Goal: Task Accomplishment & Management: Use online tool/utility

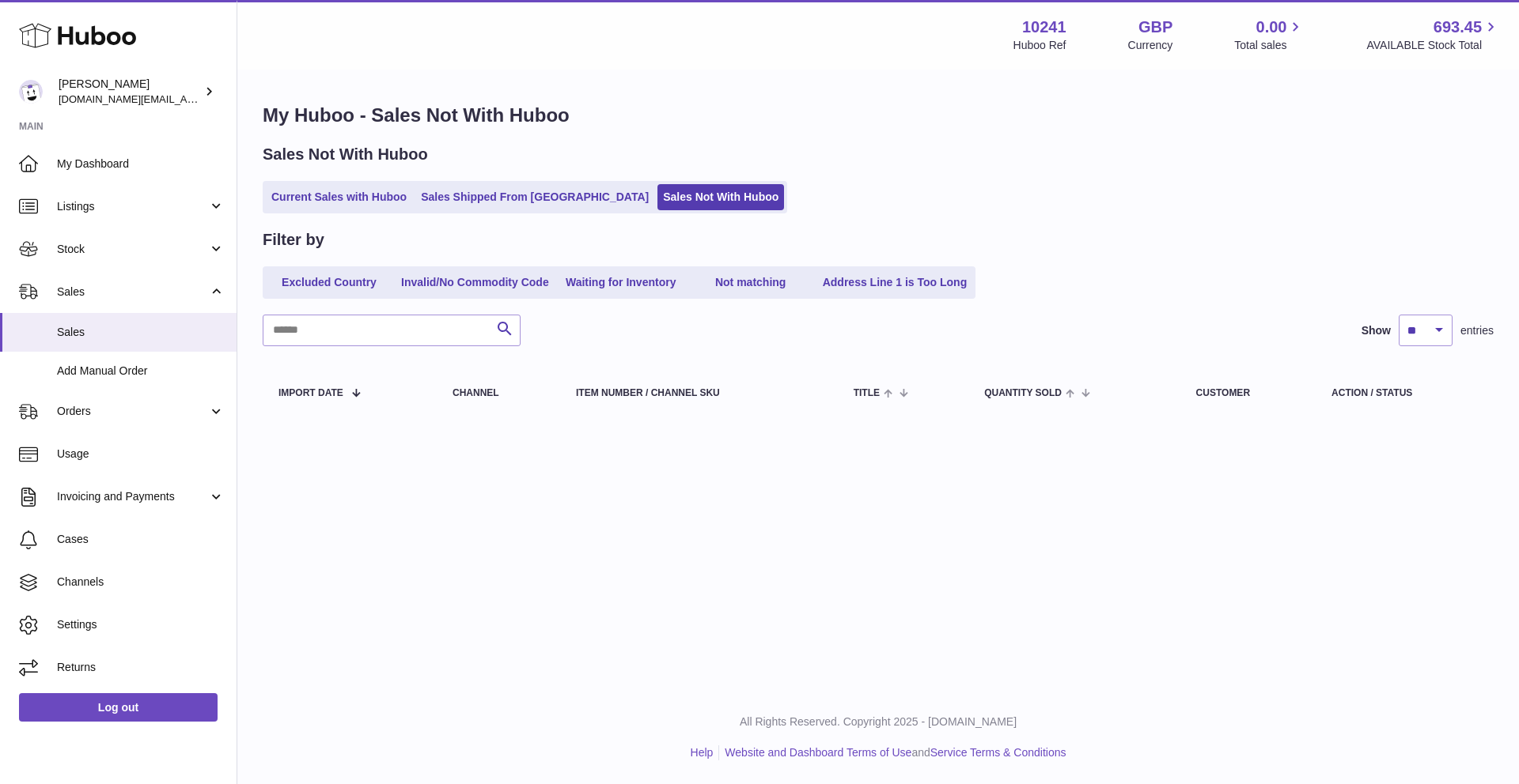
click at [815, 476] on div "Menu Huboo 10241 Huboo Ref GBP Currency 0.00 Total sales 693.45 AVAILABLE Stock…" at bounding box center [877, 345] width 1281 height 691
click at [395, 199] on link "Current Sales with Huboo" at bounding box center [339, 197] width 146 height 26
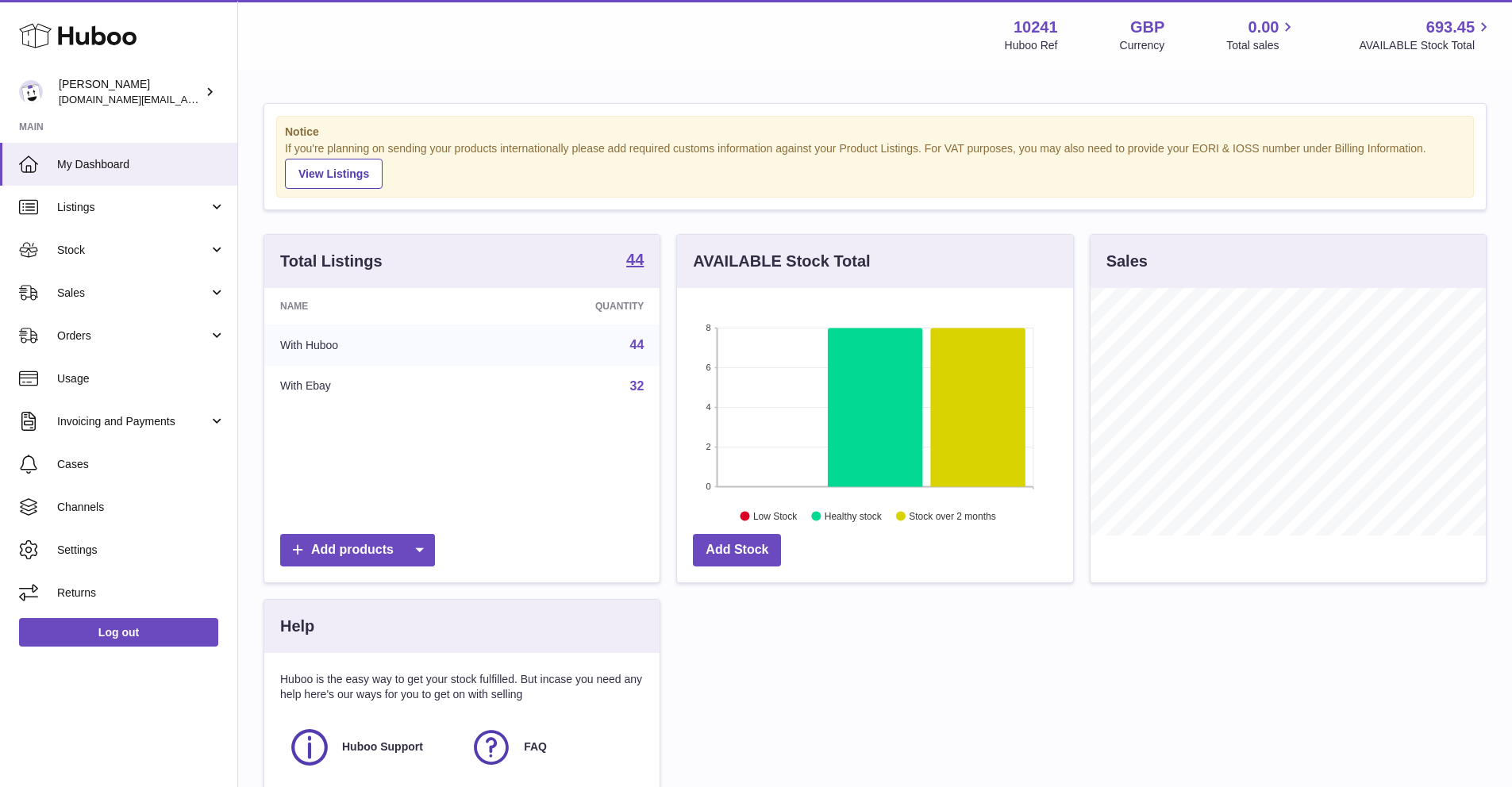
scroll to position [248, 396]
click at [181, 306] on link "Sales" at bounding box center [118, 293] width 237 height 43
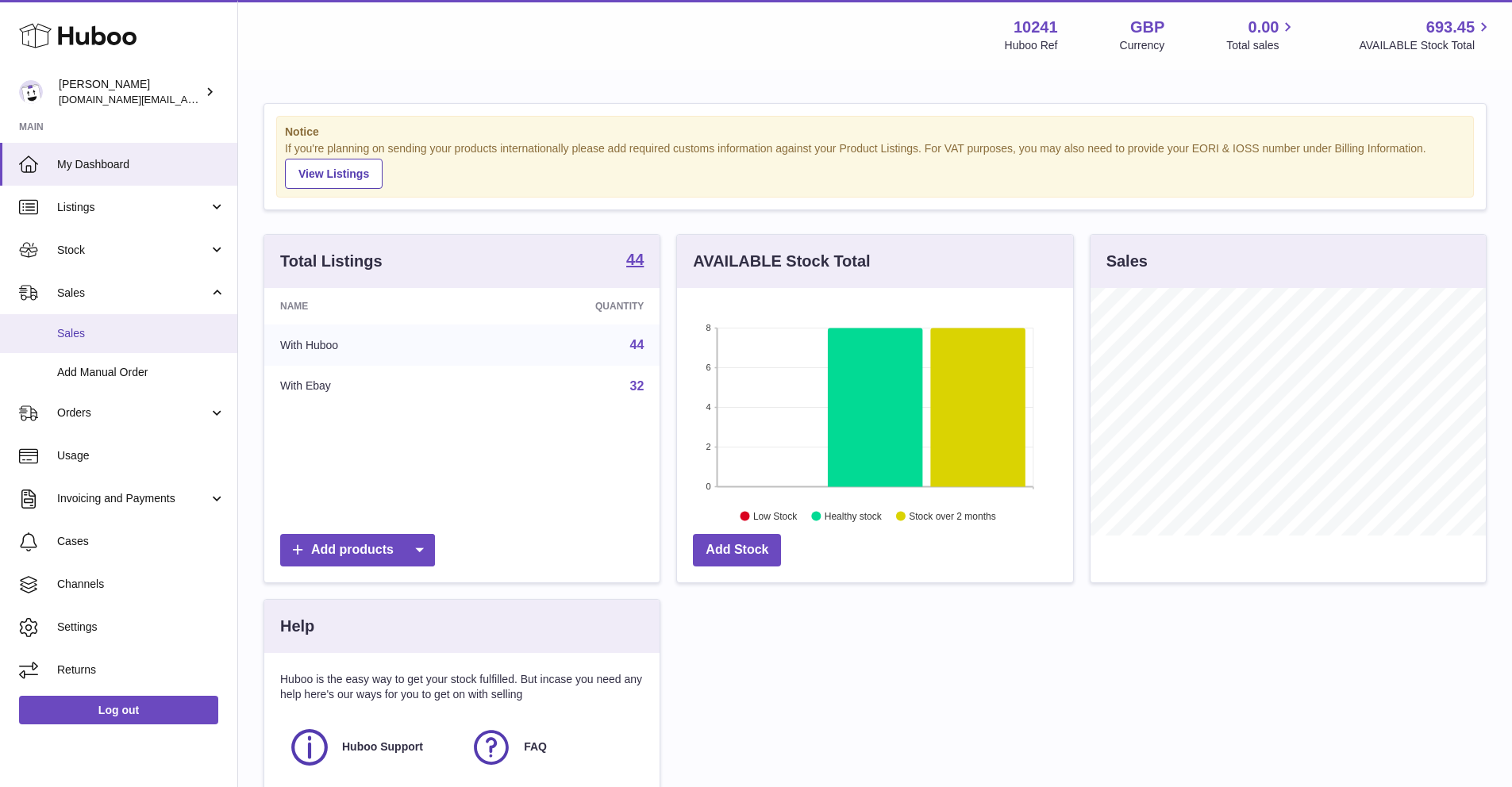
click at [162, 335] on span "Sales" at bounding box center [141, 334] width 168 height 15
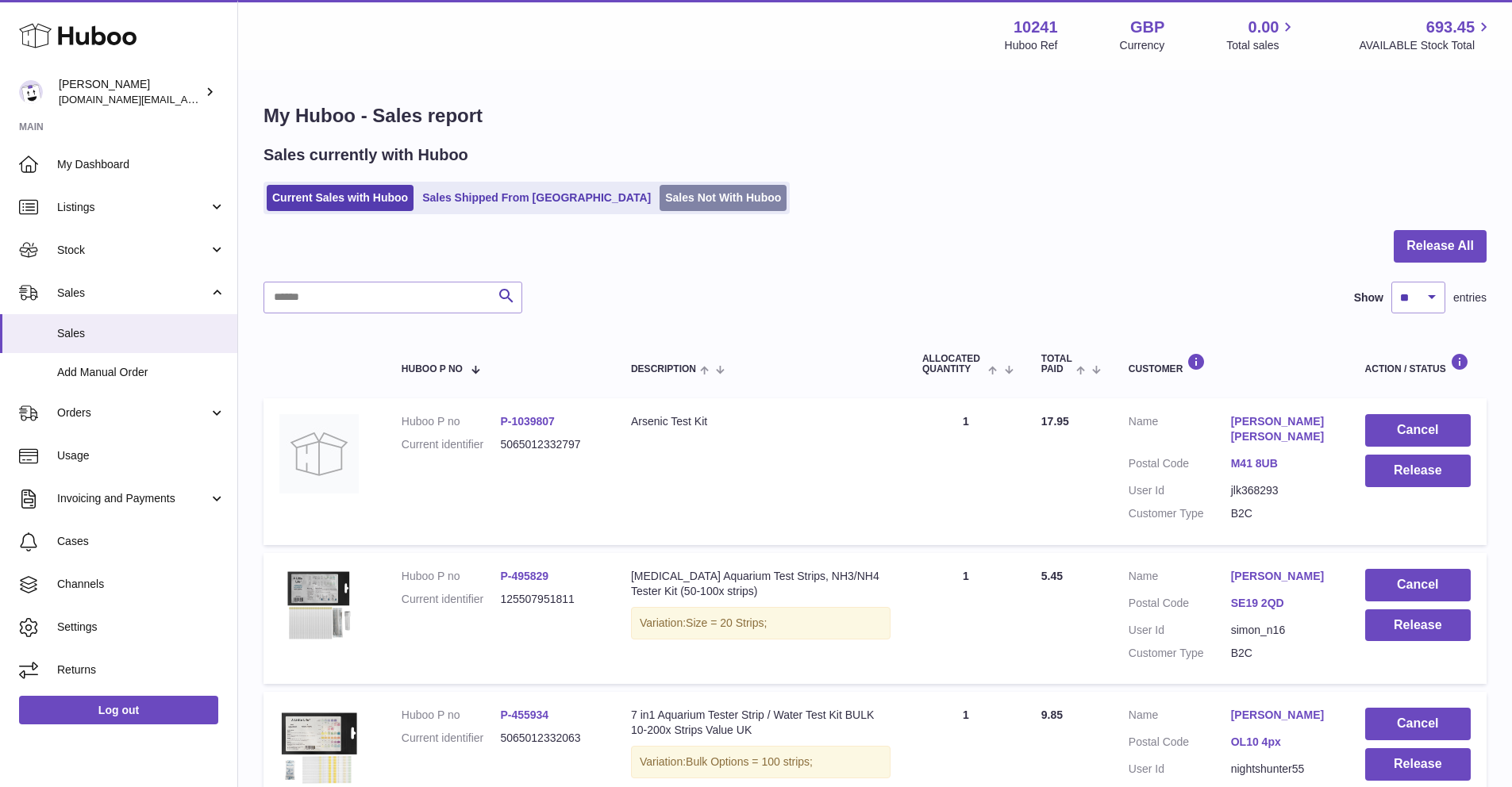
click at [660, 195] on link "Sales Not With Huboo" at bounding box center [723, 198] width 127 height 26
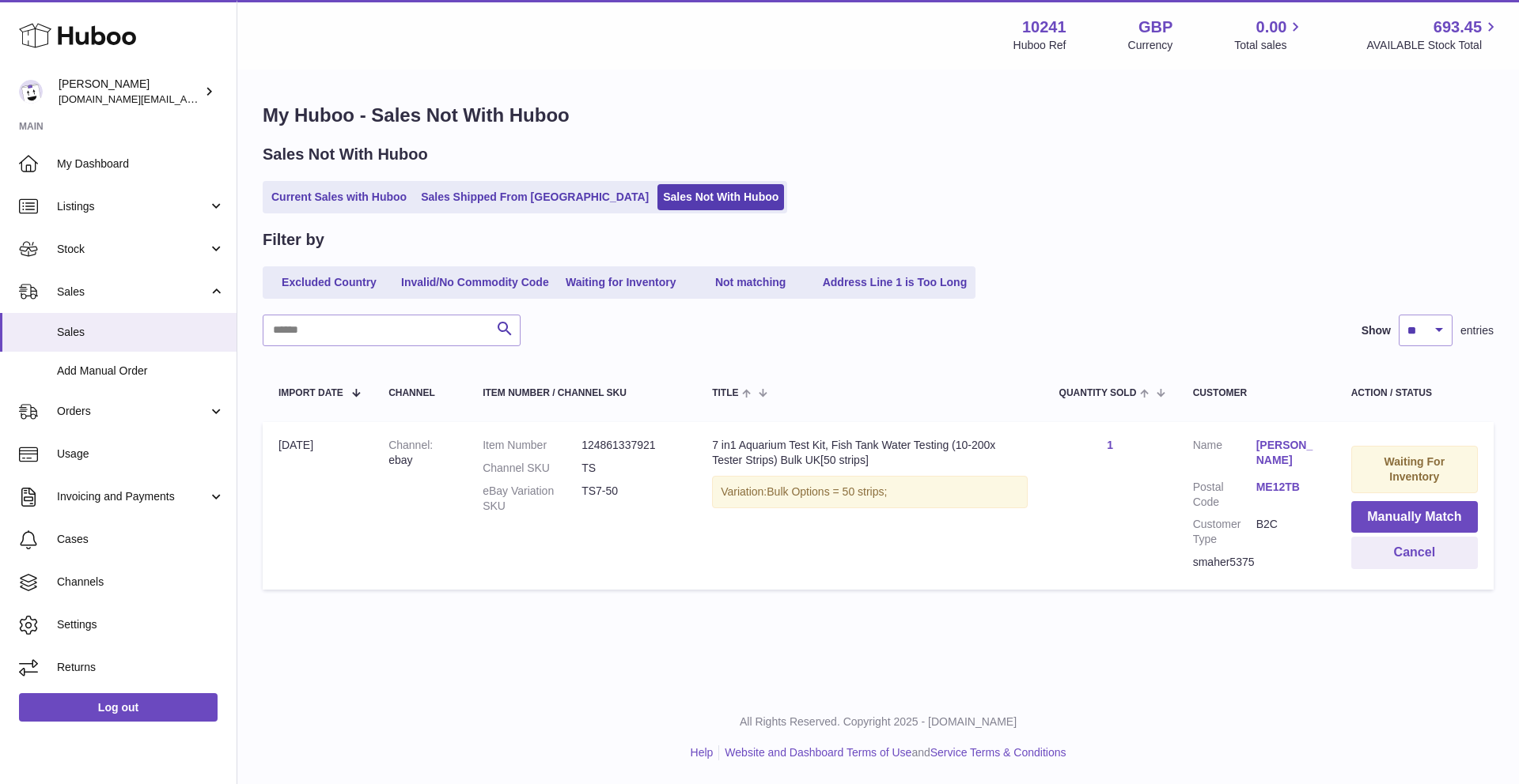
click at [1427, 534] on td "Waiting For Inventory Manually Match Cancel" at bounding box center [1414, 506] width 158 height 167
click at [1418, 524] on button "Manually Match" at bounding box center [1414, 517] width 126 height 33
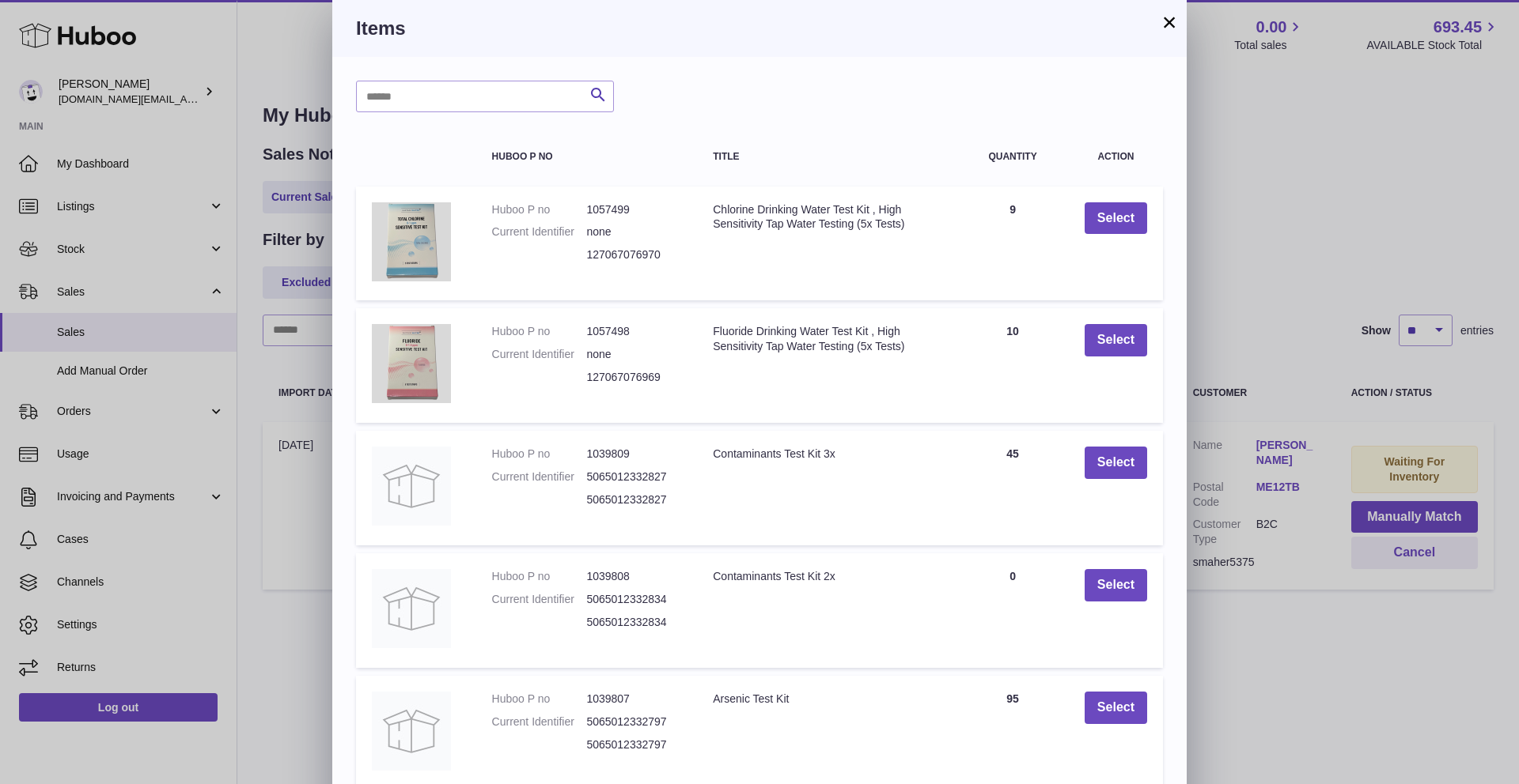
click at [1170, 27] on button "×" at bounding box center [1169, 22] width 19 height 19
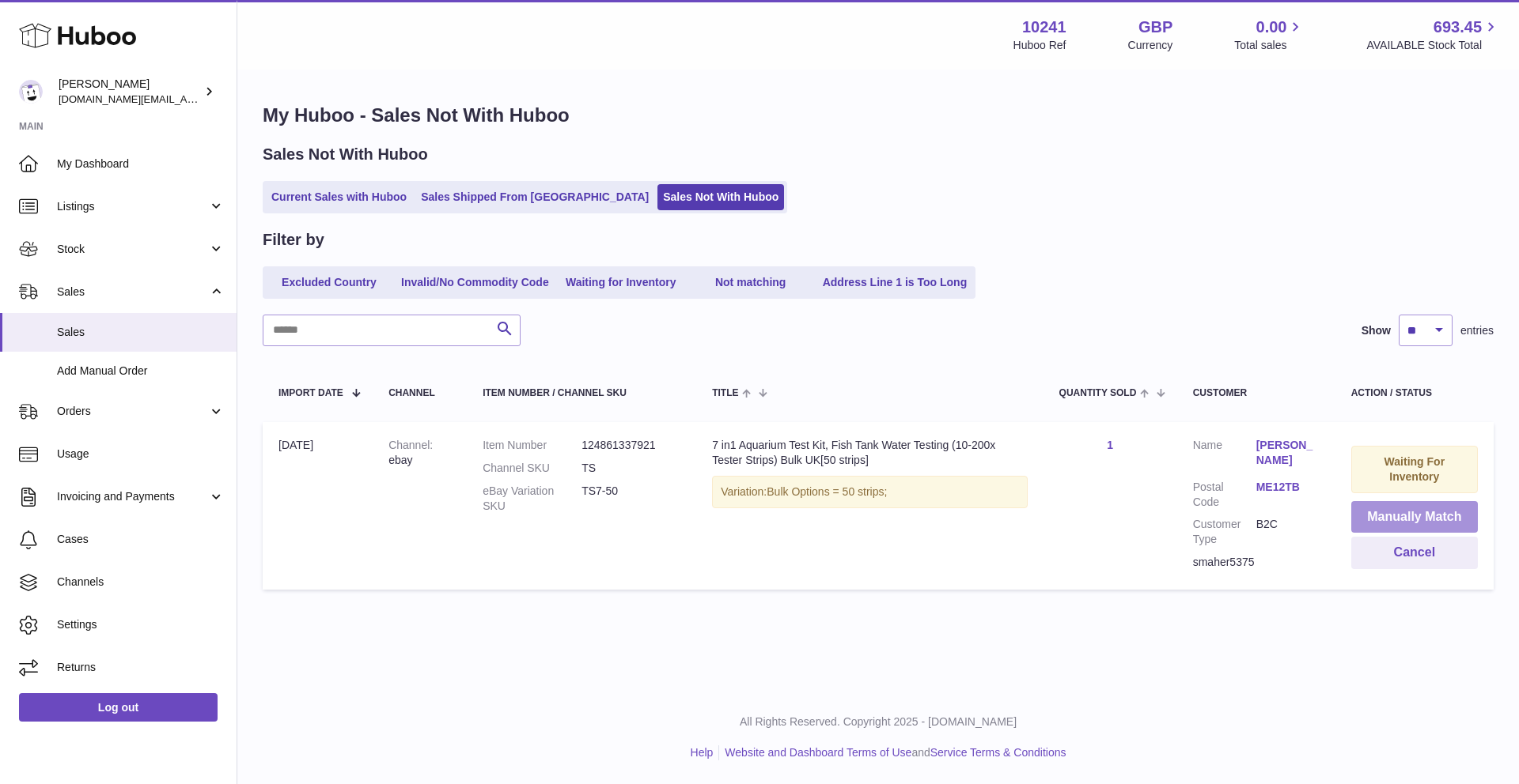
click at [1420, 520] on button "Manually Match" at bounding box center [1414, 517] width 126 height 33
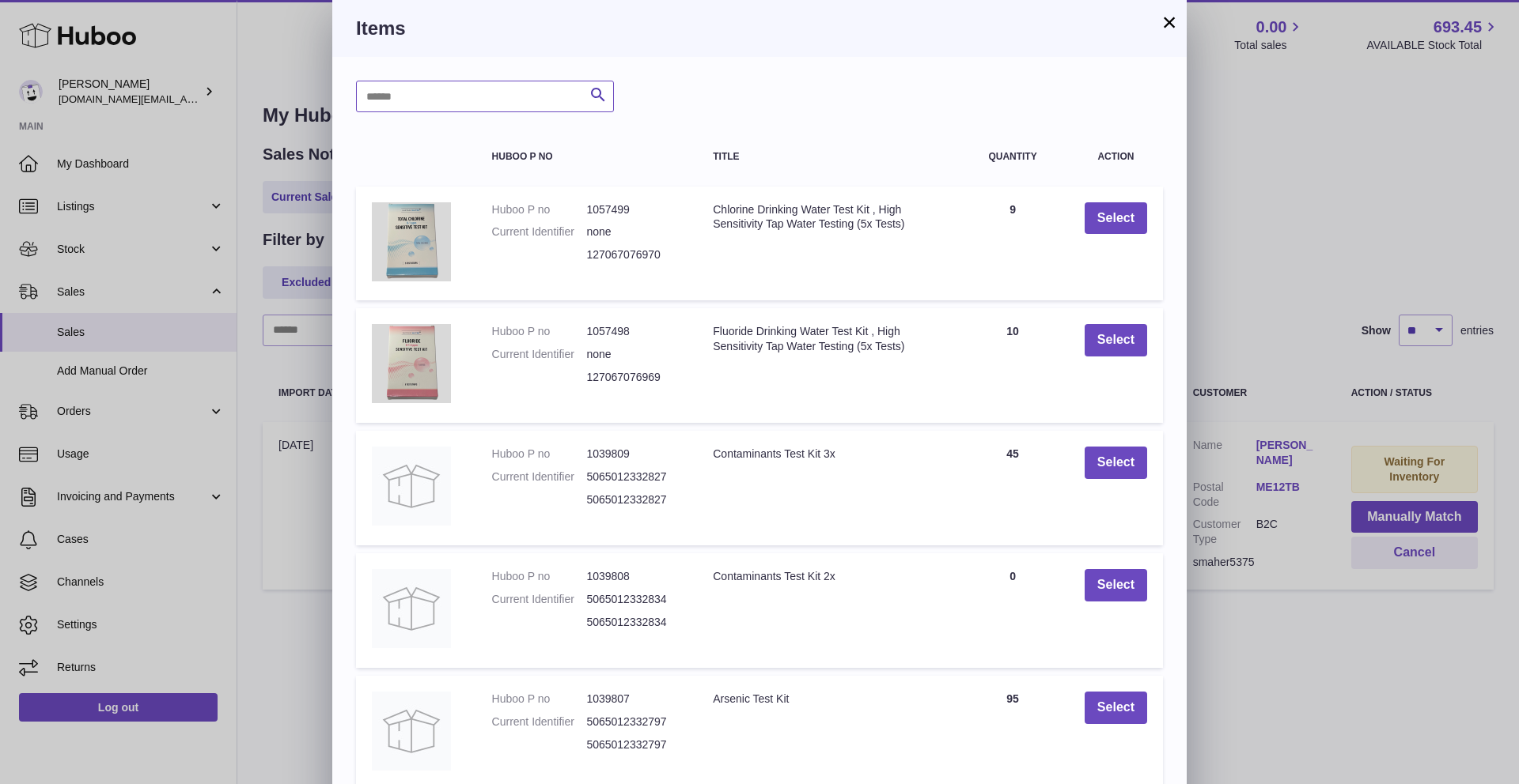
click at [447, 112] on input "text" at bounding box center [485, 96] width 258 height 32
type input "*****"
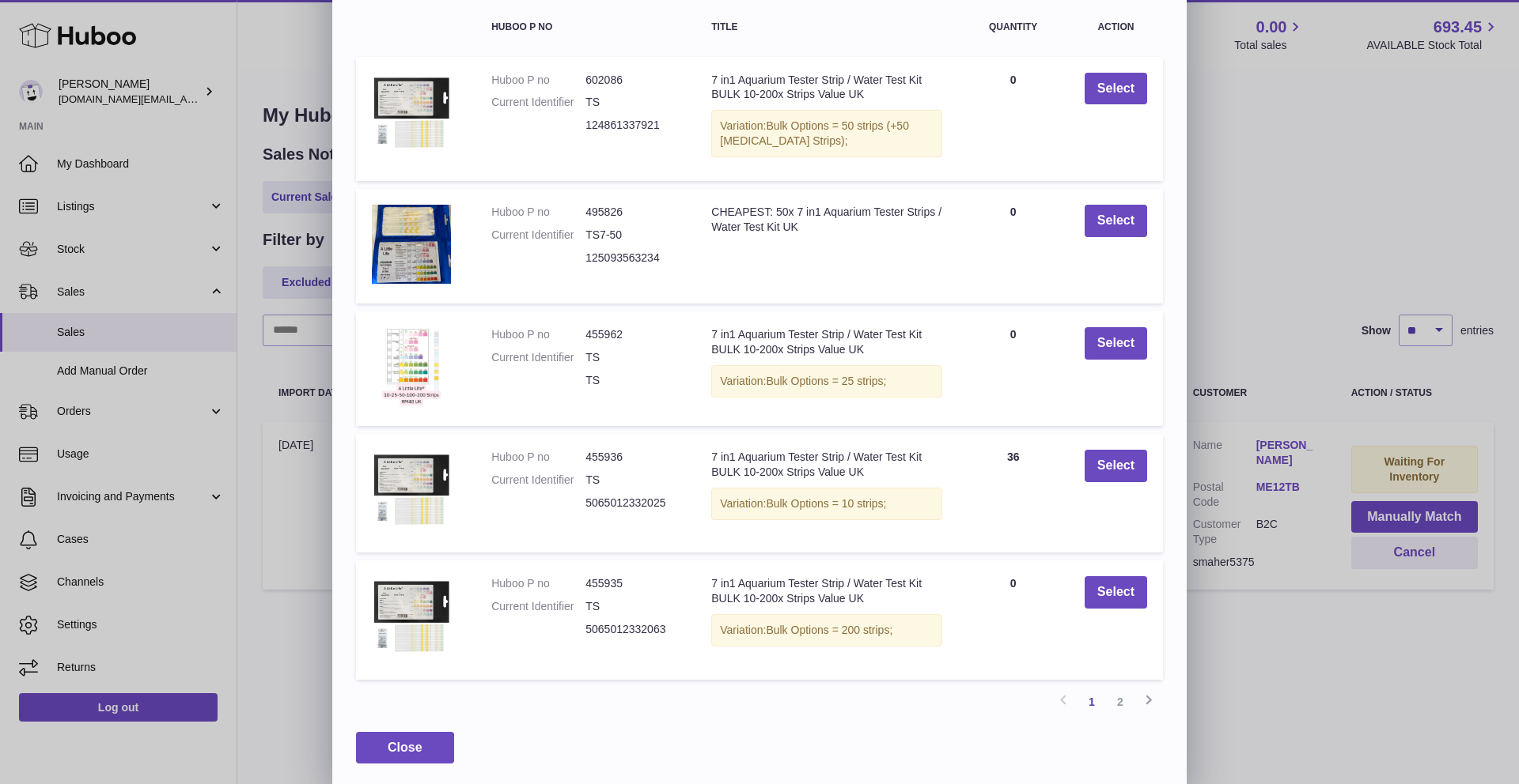
scroll to position [135, 0]
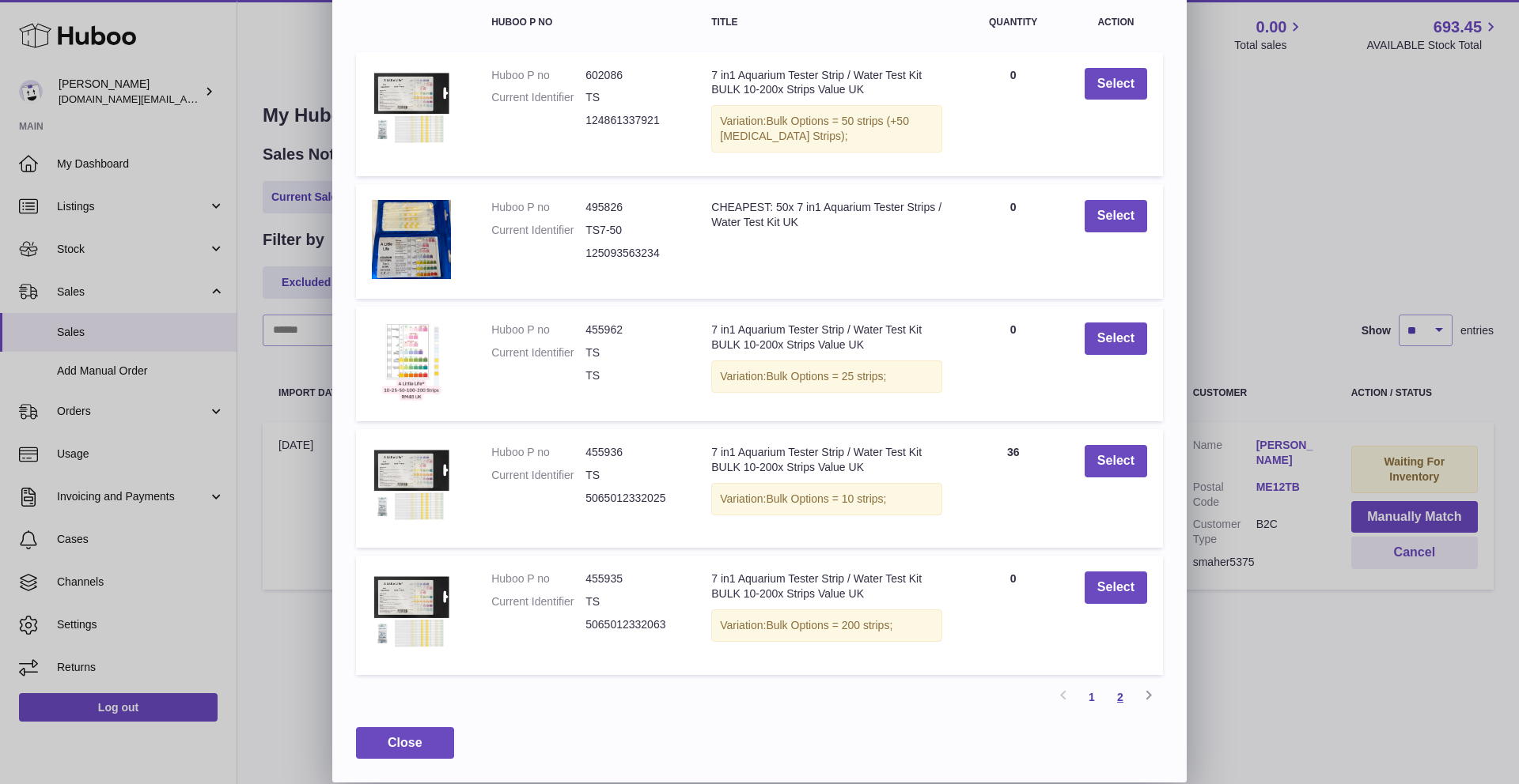
click at [1116, 687] on link "2" at bounding box center [1120, 697] width 29 height 29
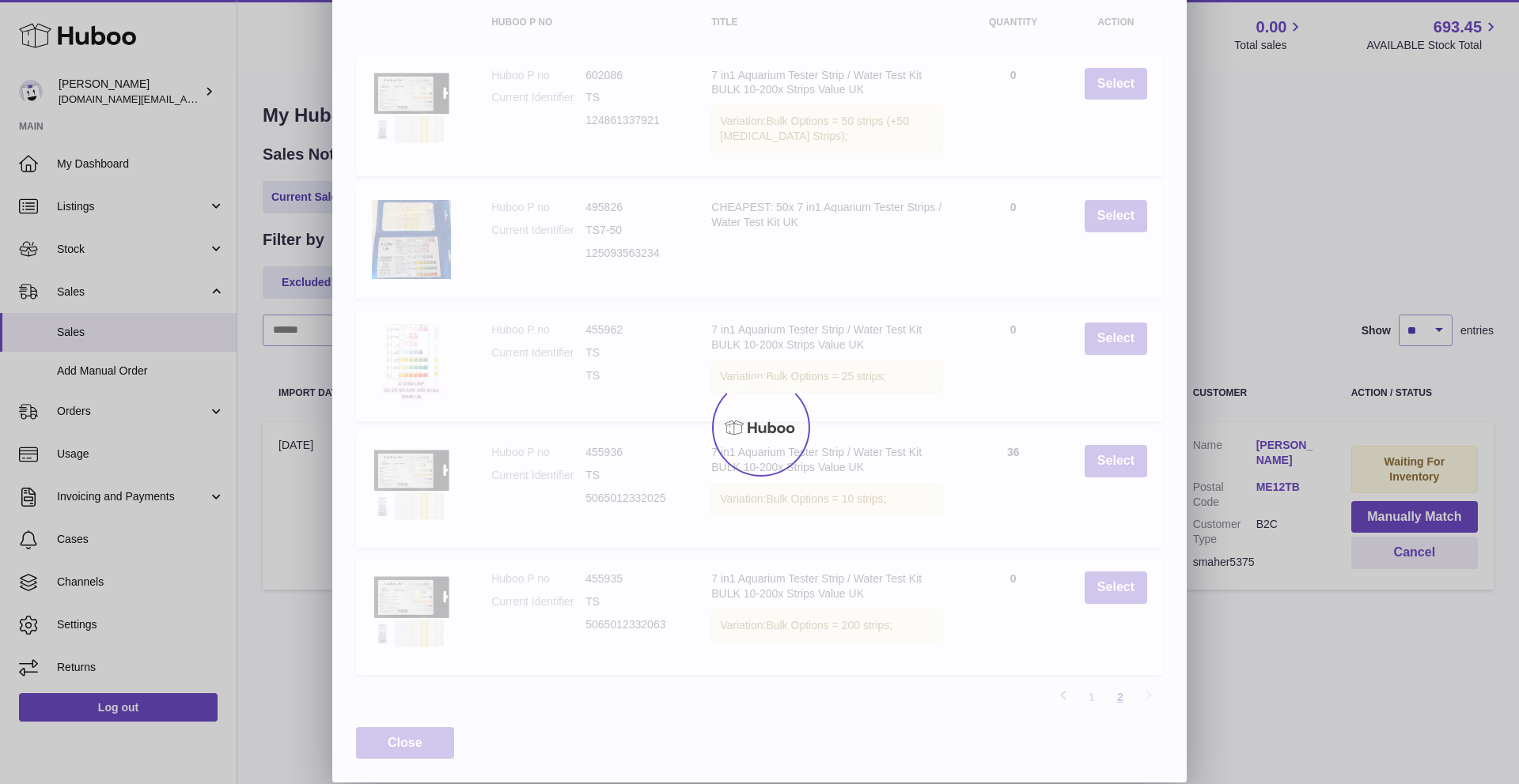
scroll to position [0, 0]
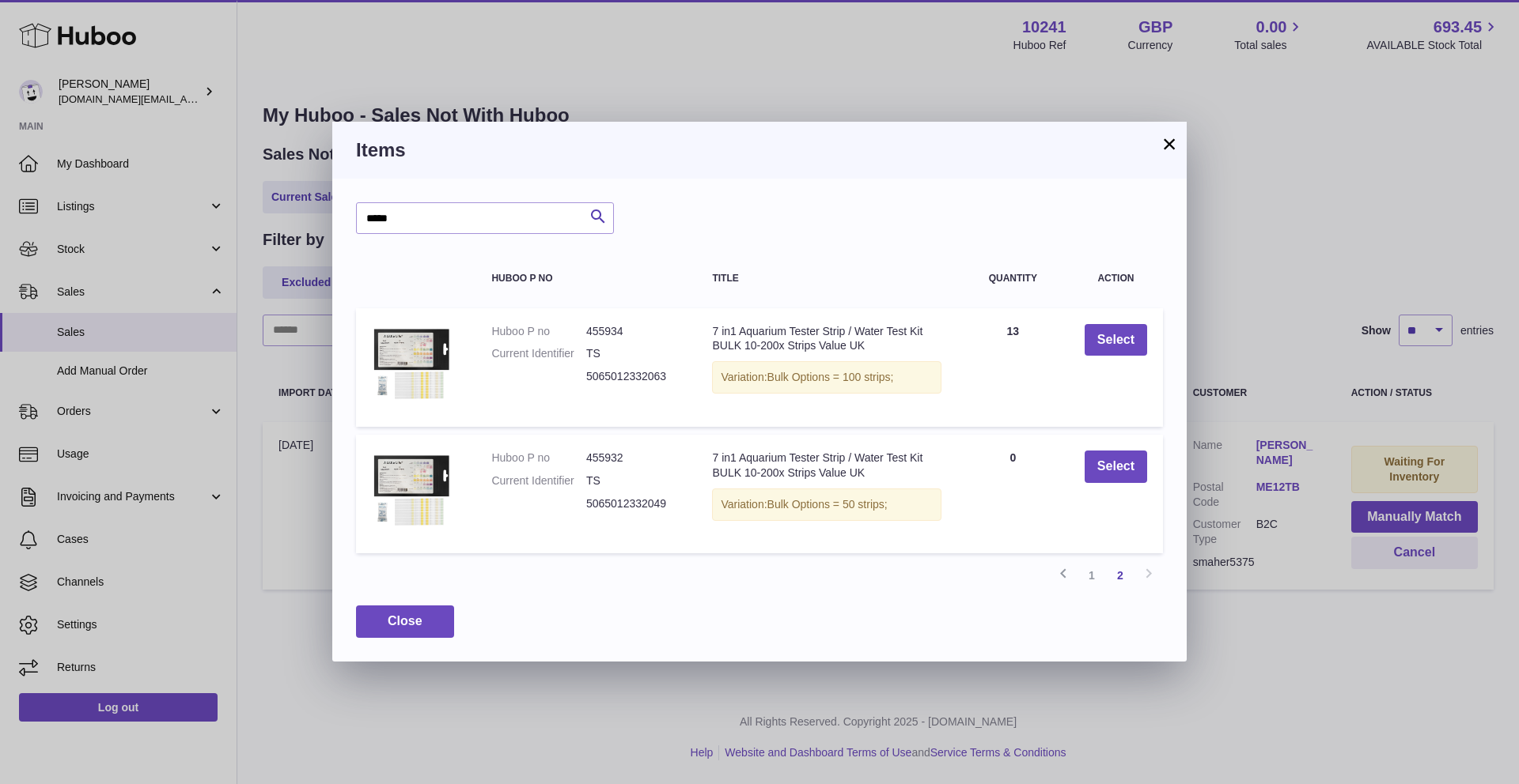
click at [1169, 142] on button "×" at bounding box center [1169, 144] width 19 height 19
